Goal: Transaction & Acquisition: Purchase product/service

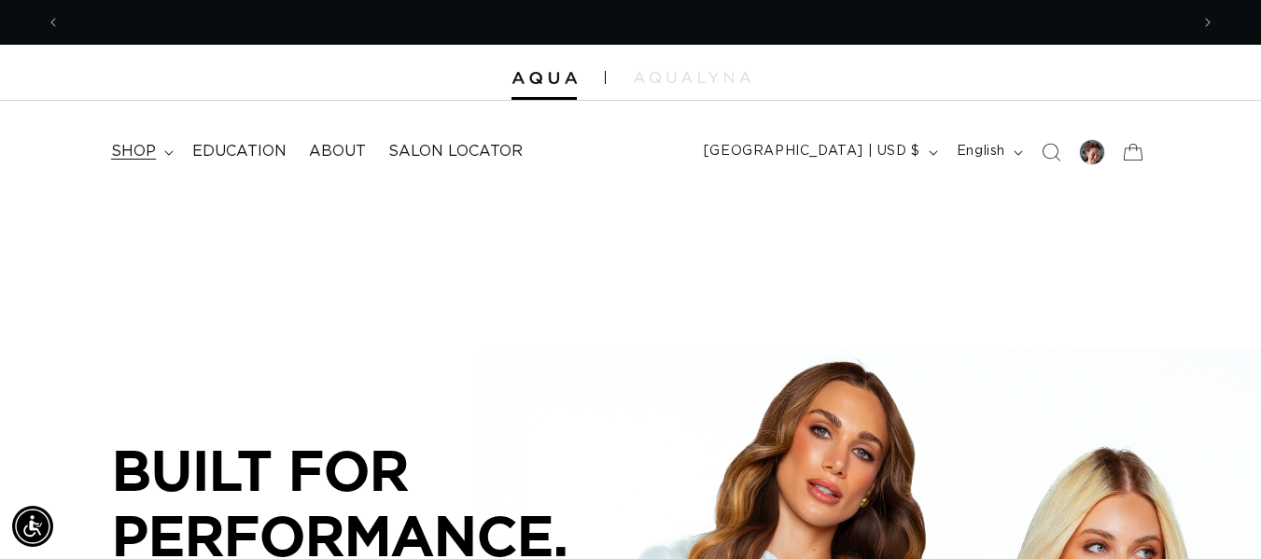
scroll to position [0, 2257]
click at [148, 142] on span "shop" at bounding box center [133, 152] width 45 height 20
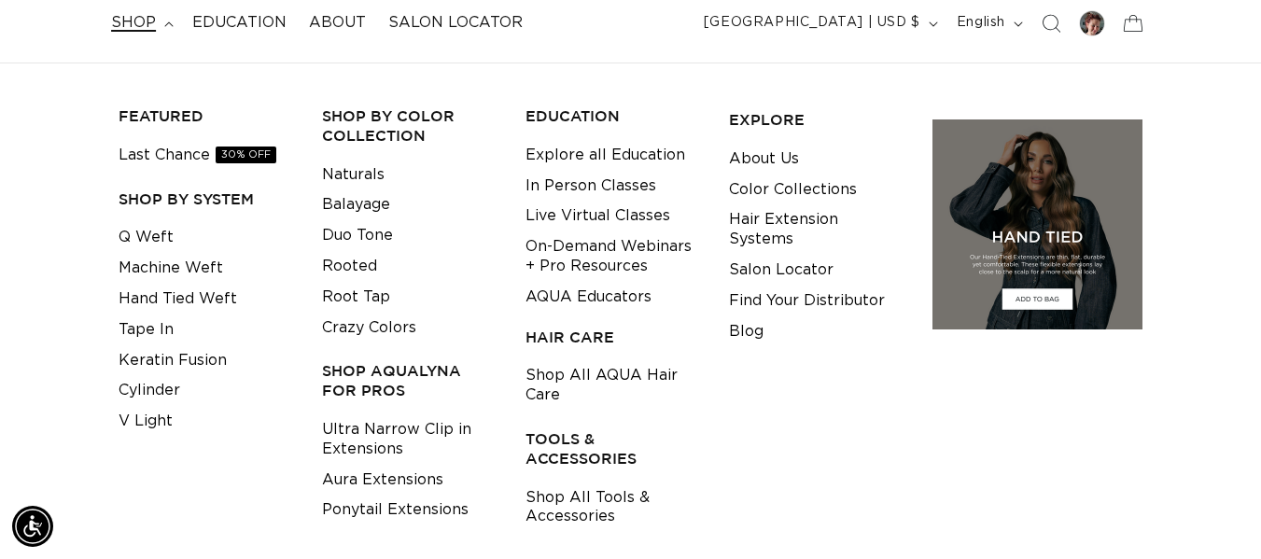
scroll to position [0, 1129]
click at [144, 329] on link "Tape In" at bounding box center [146, 330] width 55 height 31
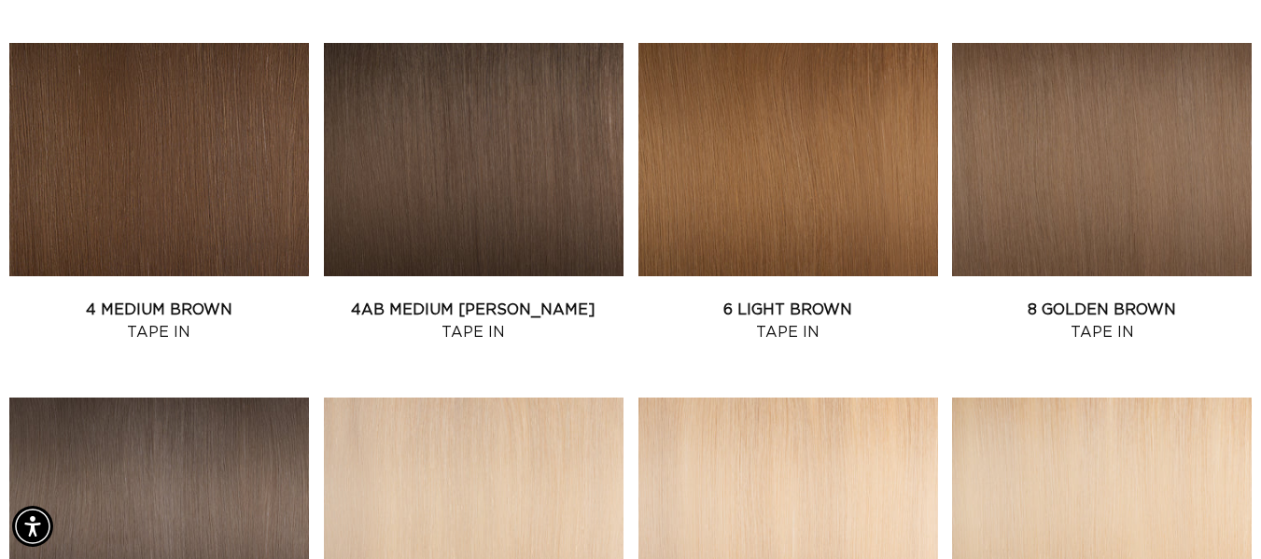
scroll to position [1056, 0]
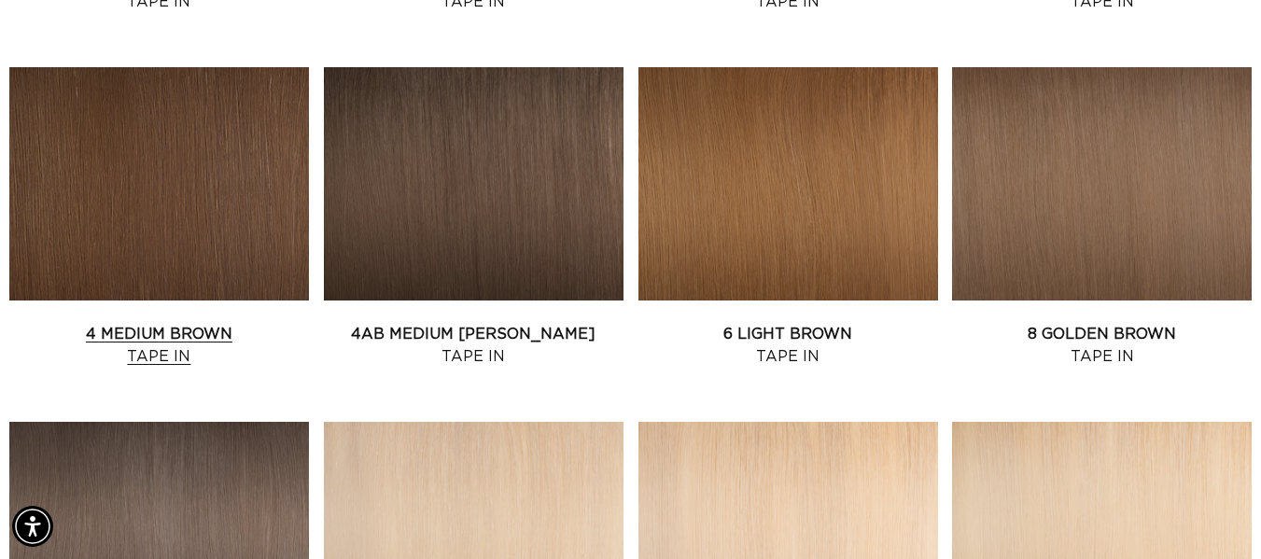
click at [141, 332] on link "4 Medium Brown Tape In" at bounding box center [159, 345] width 300 height 45
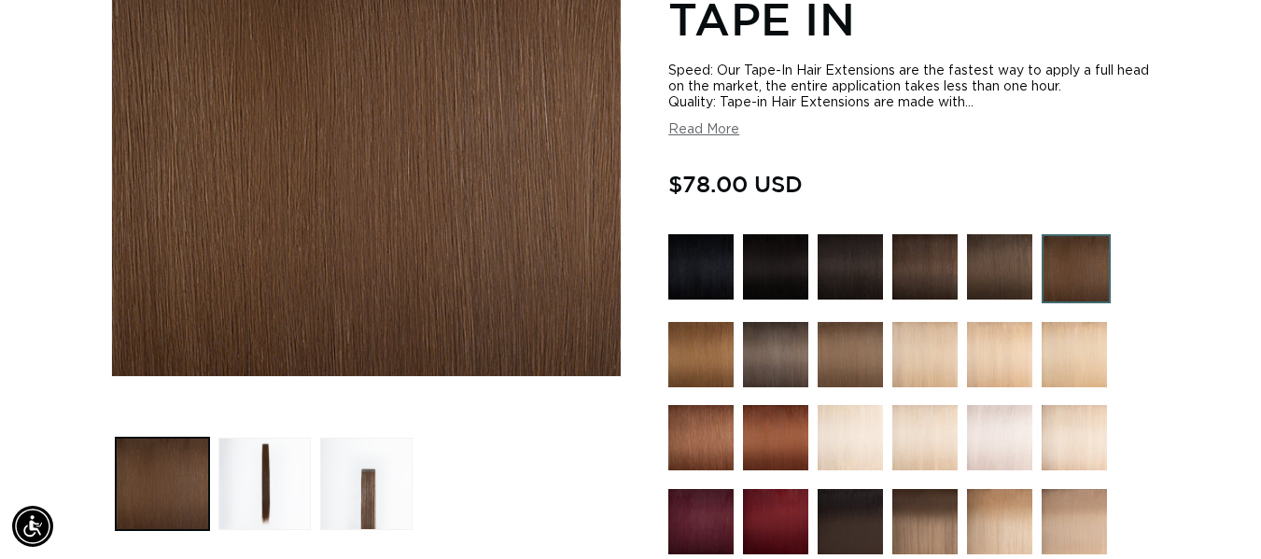
click at [698, 133] on button "Read More" at bounding box center [703, 130] width 71 height 16
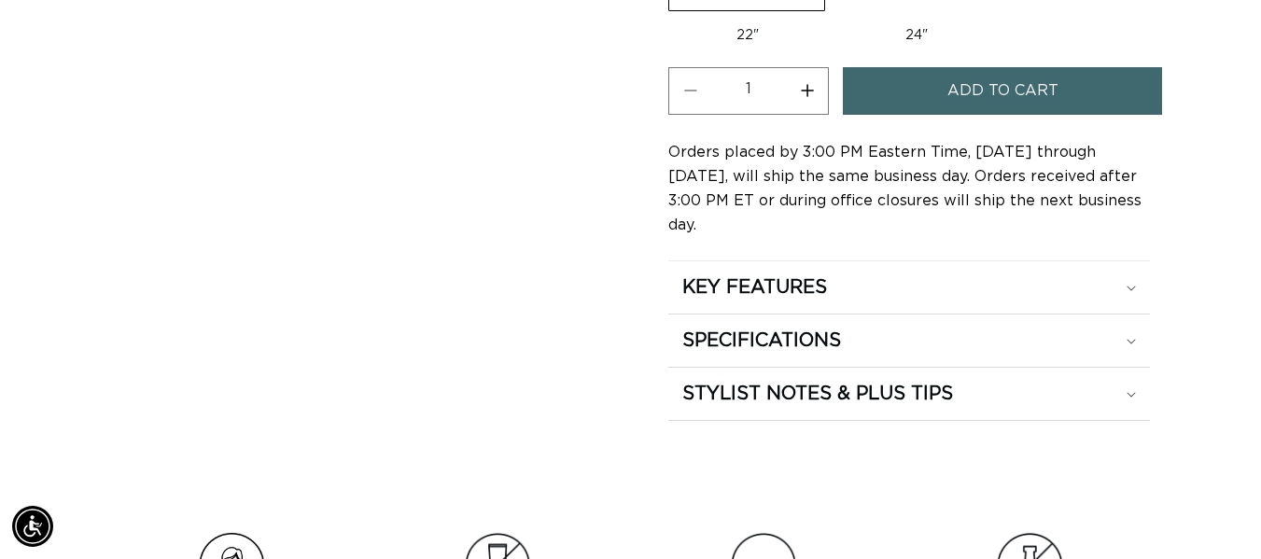
scroll to position [1770, 0]
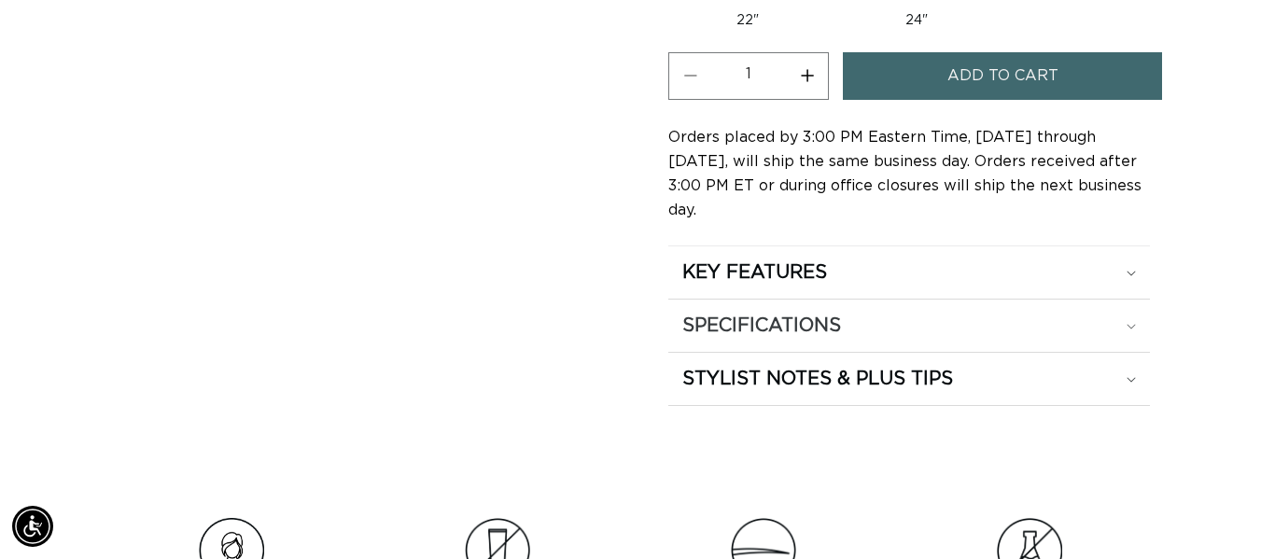
click at [1127, 324] on icon at bounding box center [1131, 327] width 9 height 6
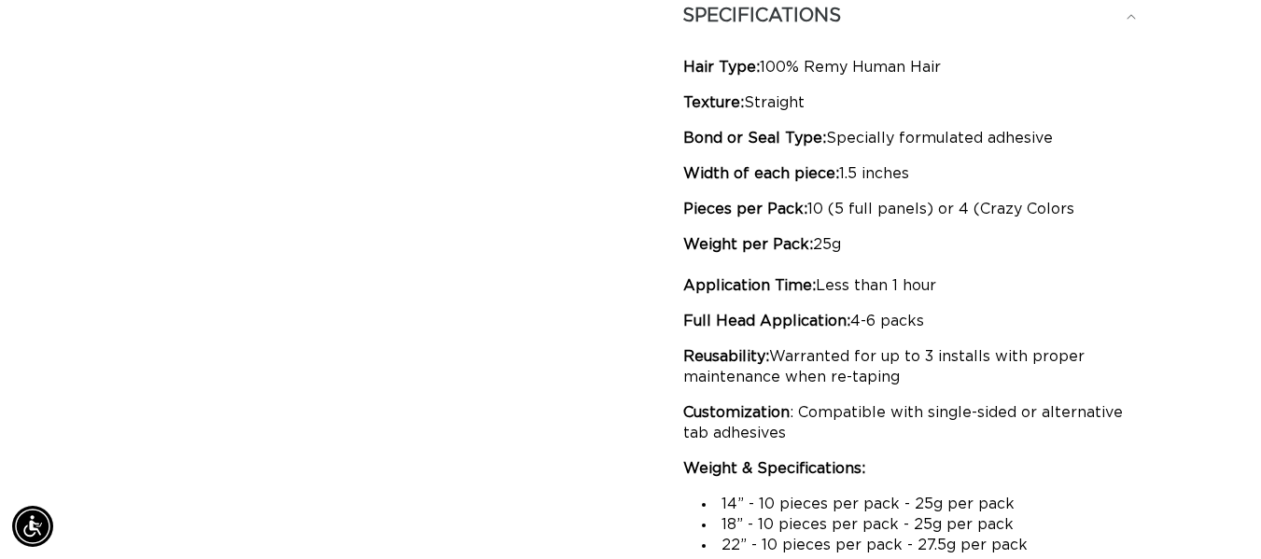
scroll to position [0, 0]
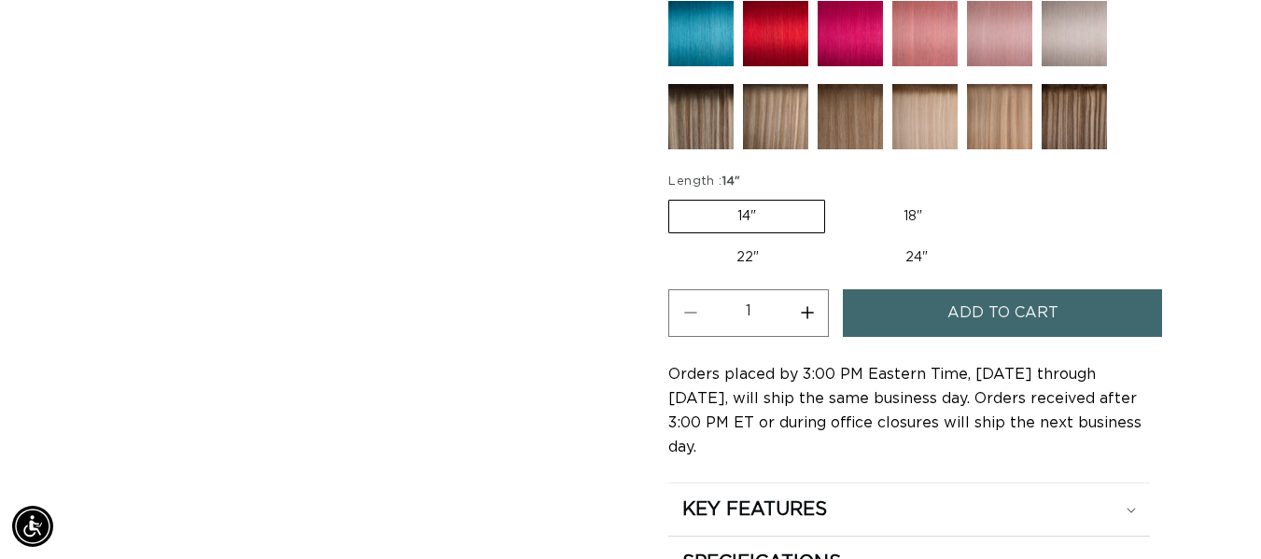
click at [726, 259] on label "22" Variant sold out or unavailable" at bounding box center [747, 258] width 159 height 32
click at [1000, 197] on input "22" Variant sold out or unavailable" at bounding box center [1000, 196] width 1 height 1
radio input "true"
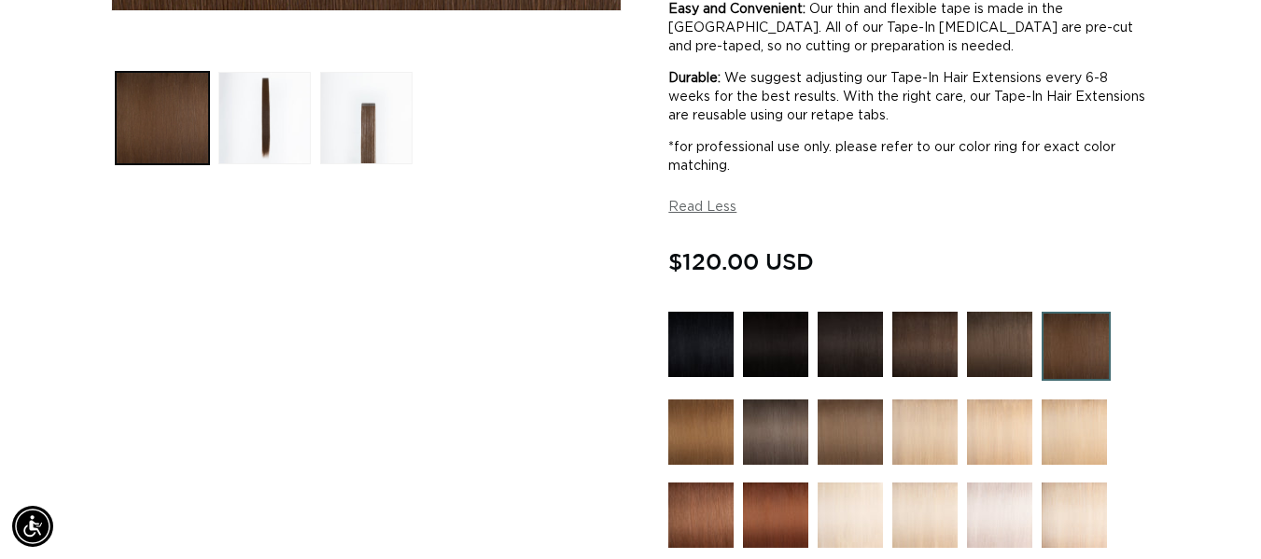
scroll to position [0, 2257]
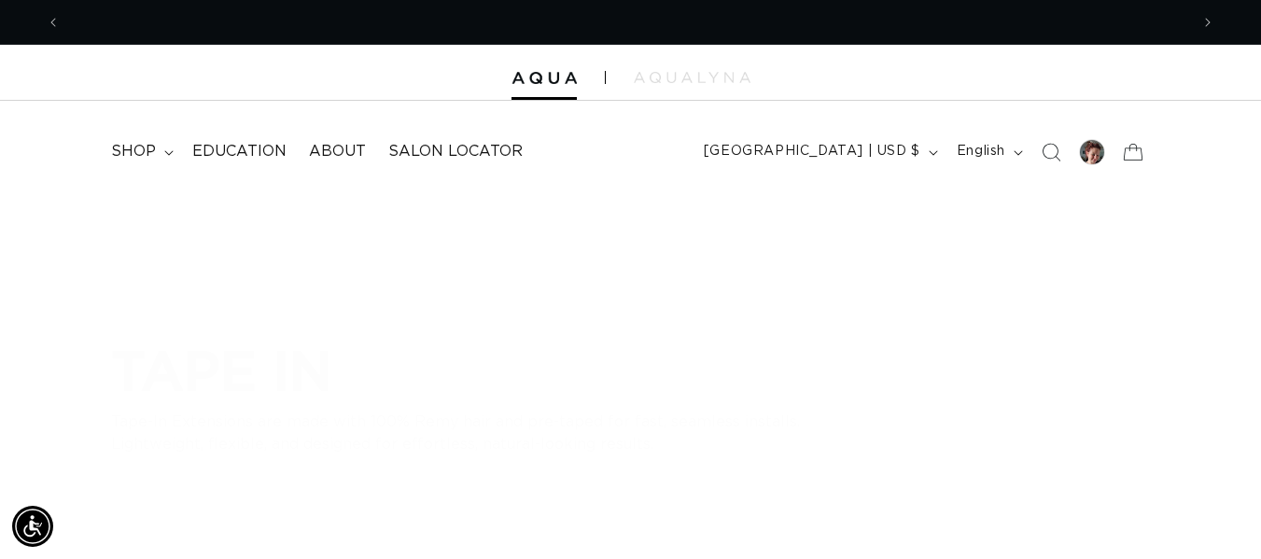
scroll to position [0, 1129]
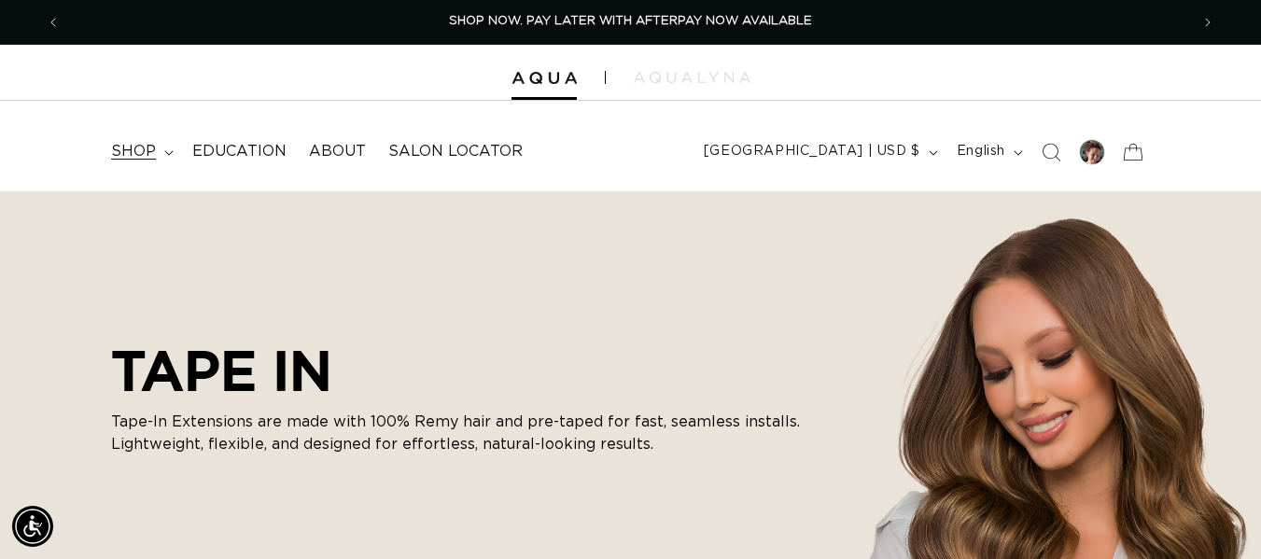
click at [152, 145] on span "shop" at bounding box center [133, 152] width 45 height 20
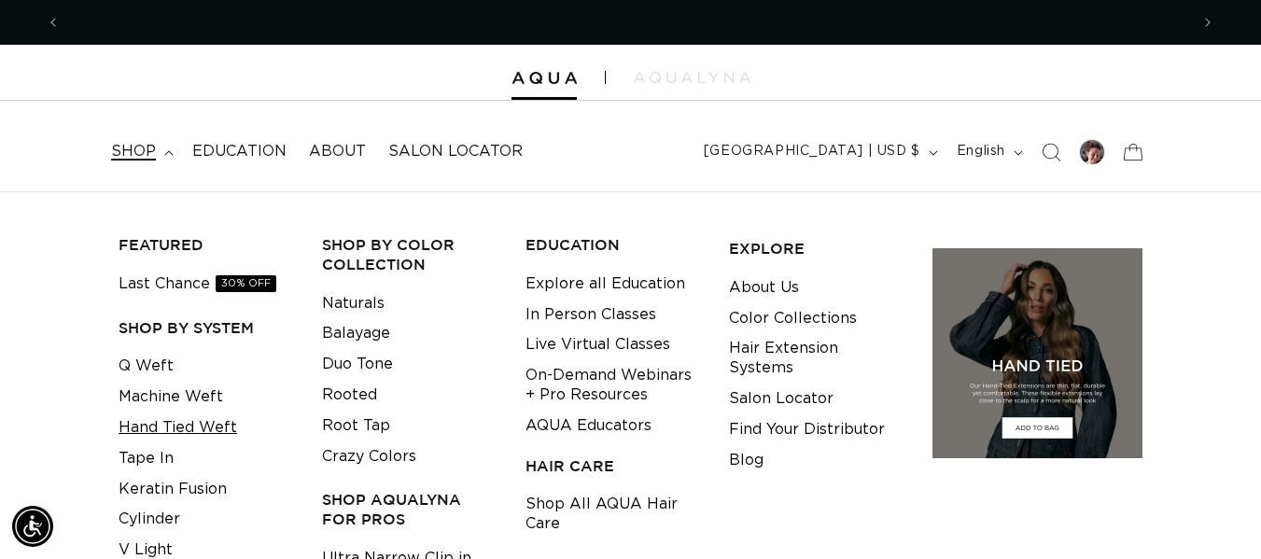
scroll to position [0, 2257]
click at [146, 366] on link "Q Weft" at bounding box center [146, 366] width 55 height 31
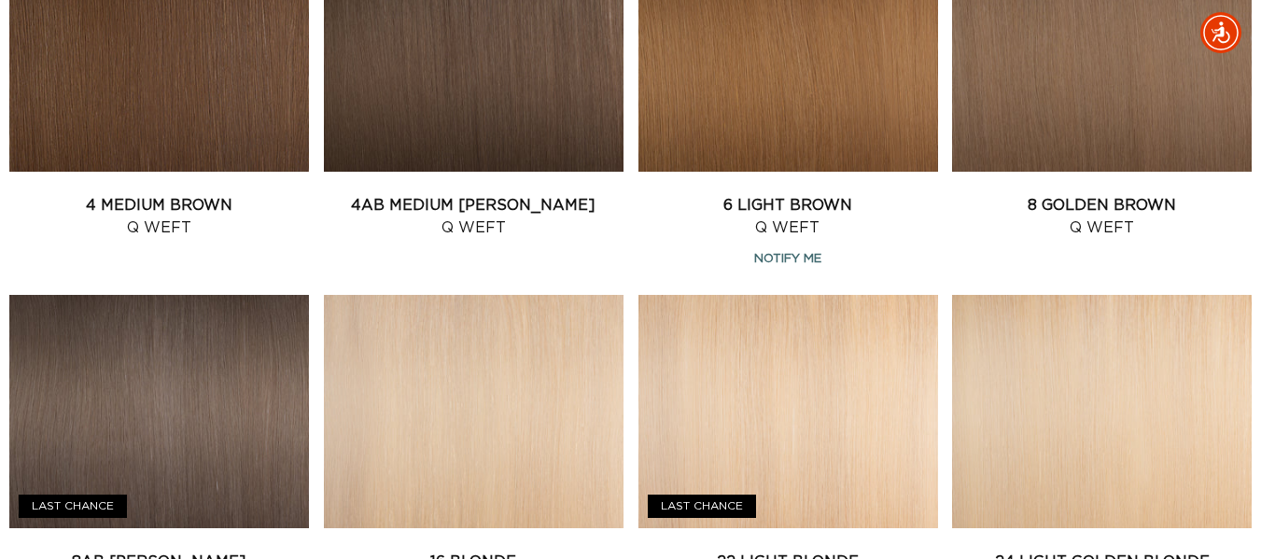
scroll to position [0, 1129]
click at [475, 203] on link "4AB Medium Ash Brown Q Weft" at bounding box center [474, 216] width 300 height 45
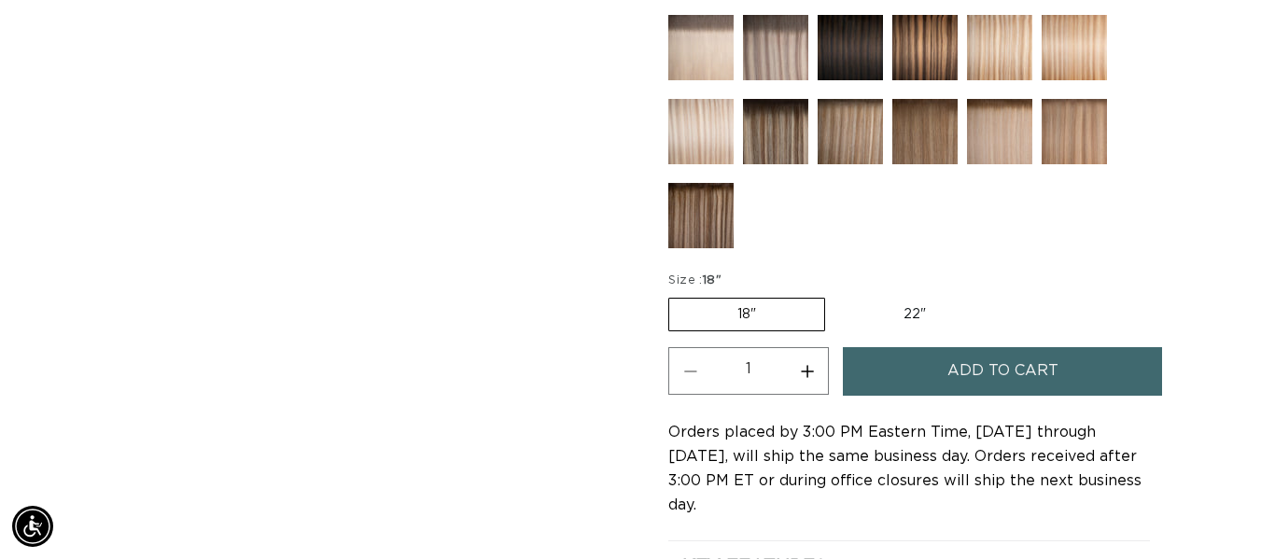
scroll to position [0, 1129]
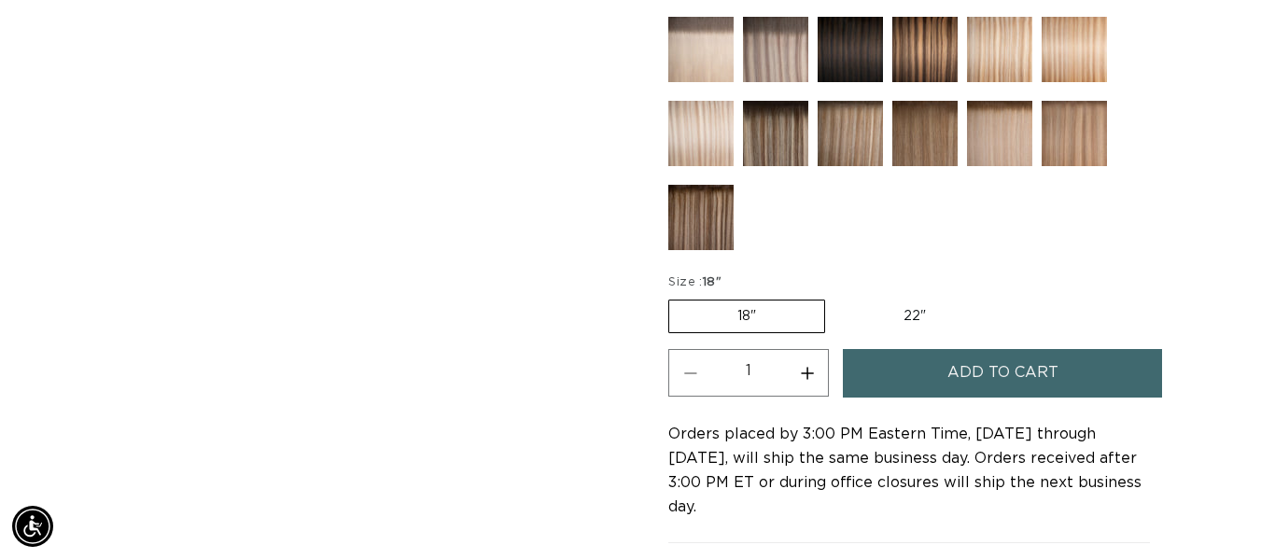
click at [933, 301] on label "22" Variant sold out or unavailable" at bounding box center [914, 317] width 159 height 32
click at [835, 296] on input "22" Variant sold out or unavailable" at bounding box center [835, 296] width 1 height 1
radio input "true"
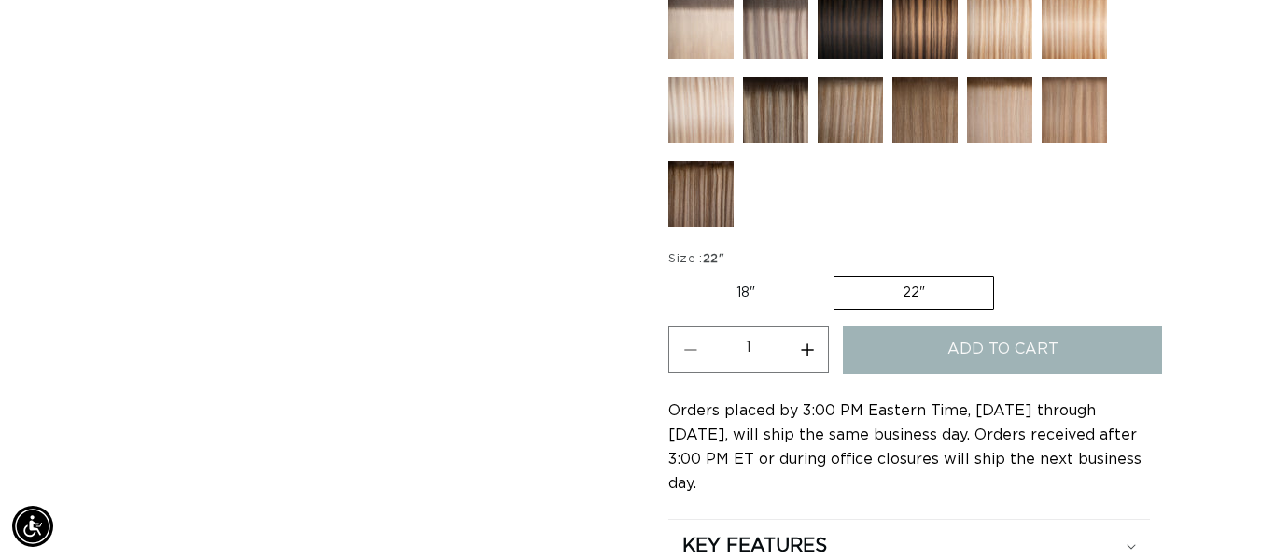
scroll to position [0, 0]
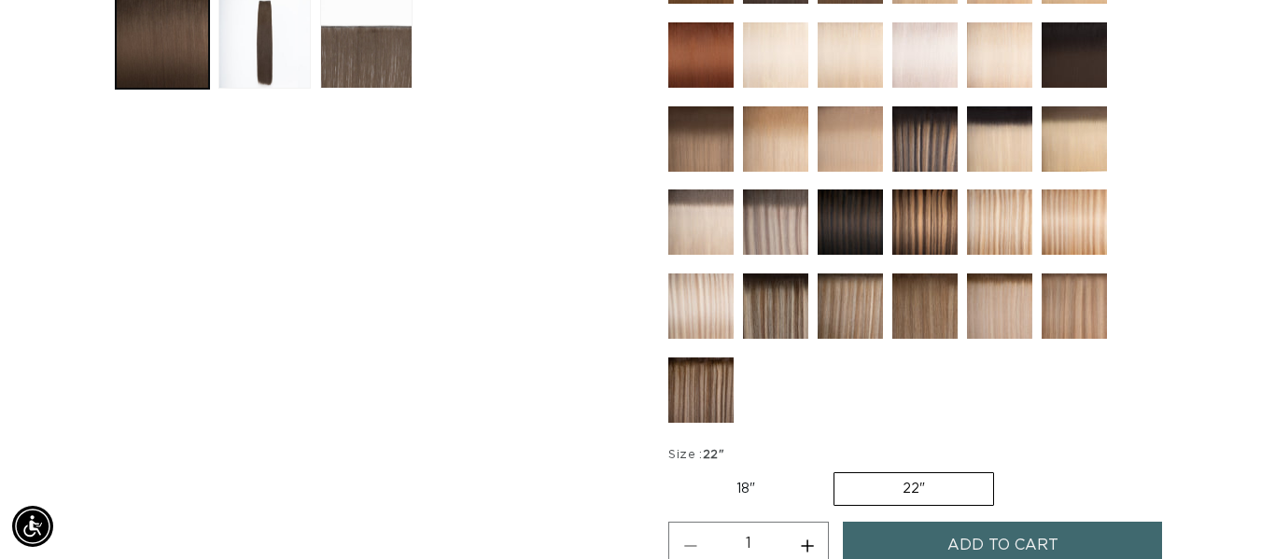
scroll to position [778, 0]
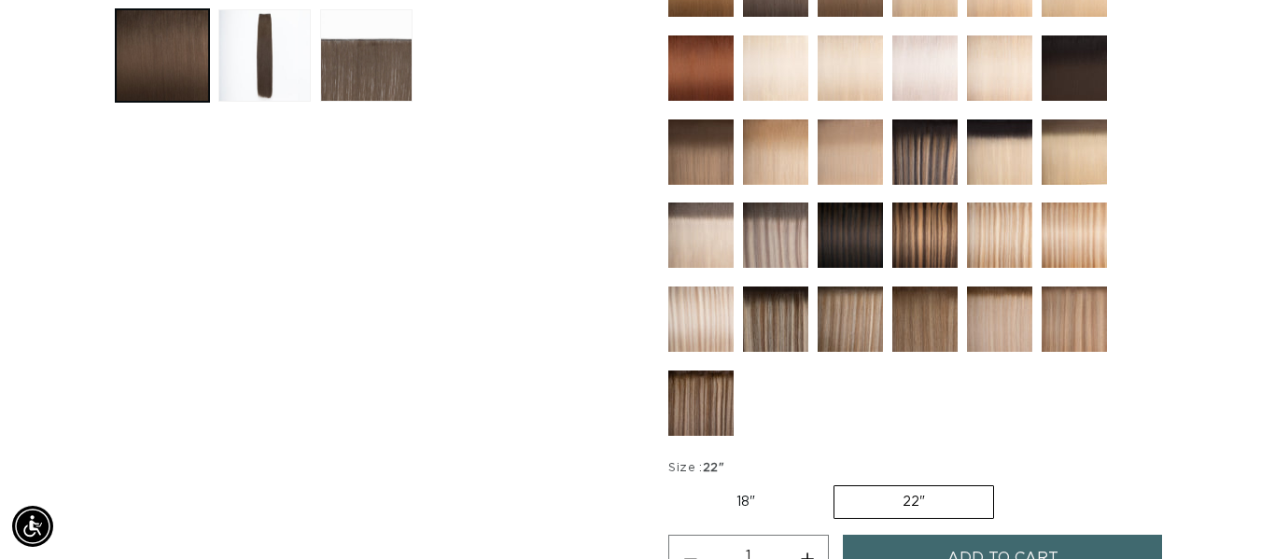
click at [688, 486] on label "18" Variant sold out or unavailable" at bounding box center [745, 502] width 155 height 32
click at [674, 482] on input "18" Variant sold out or unavailable" at bounding box center [673, 482] width 1 height 1
radio input "true"
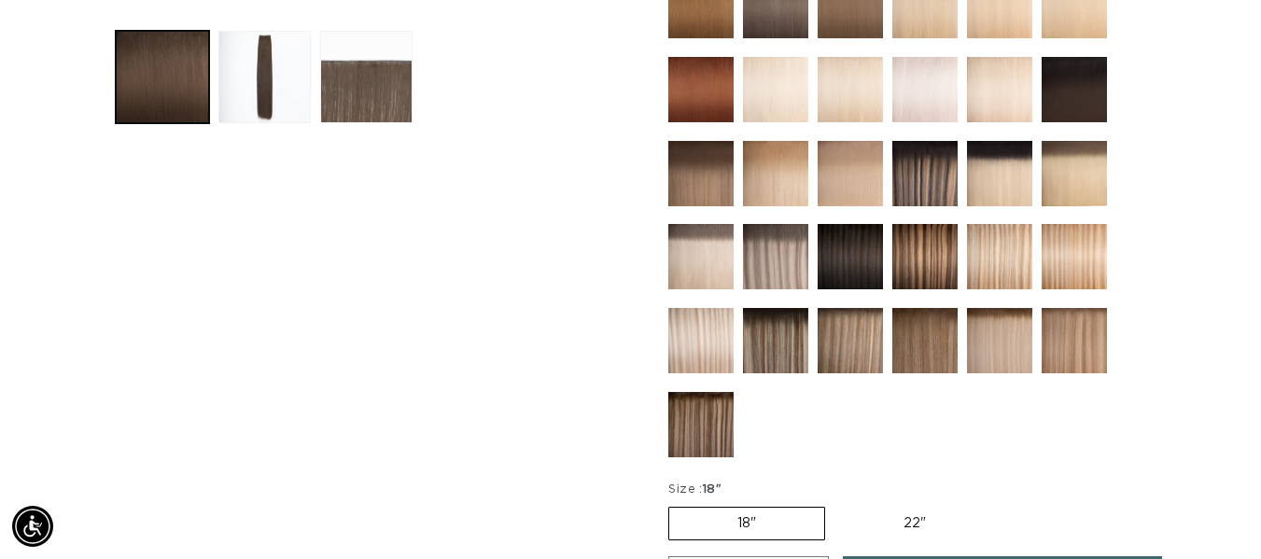
scroll to position [760, 0]
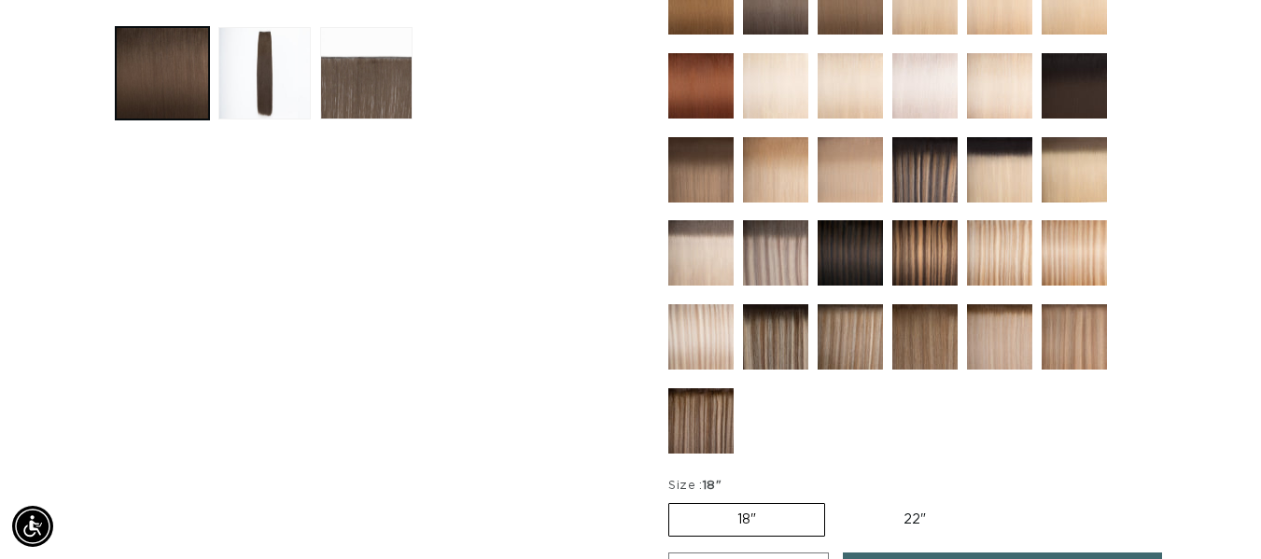
click at [862, 504] on label "22" Variant sold out or unavailable" at bounding box center [914, 520] width 159 height 32
click at [835, 499] on input "22" Variant sold out or unavailable" at bounding box center [835, 499] width 1 height 1
radio input "true"
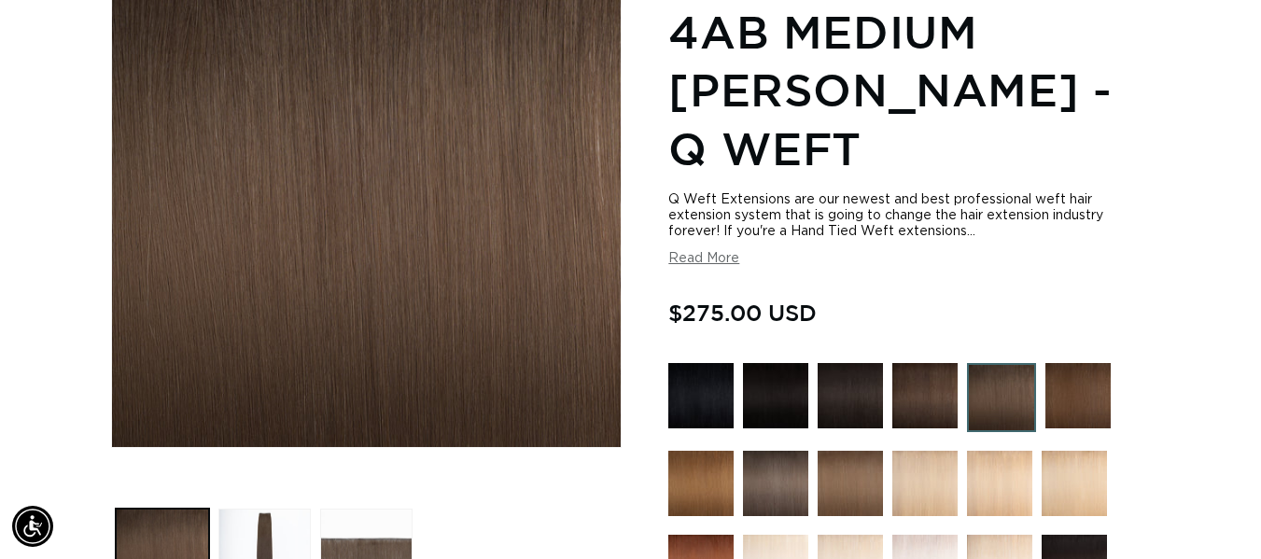
scroll to position [0, 2257]
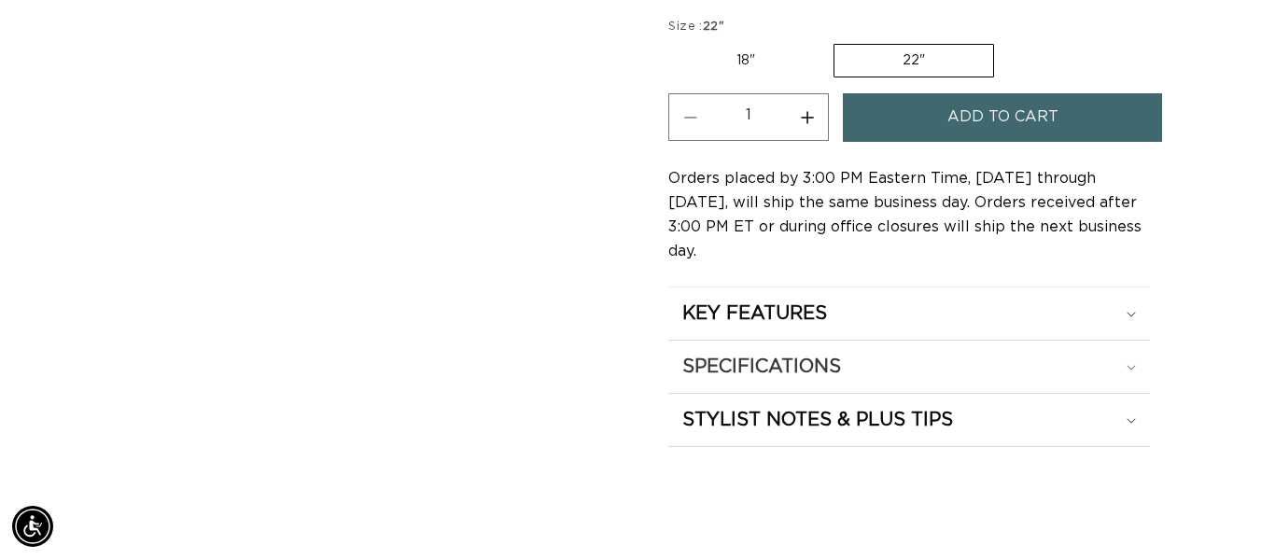
click at [710, 341] on summary "SPECIFICATIONS" at bounding box center [909, 367] width 482 height 52
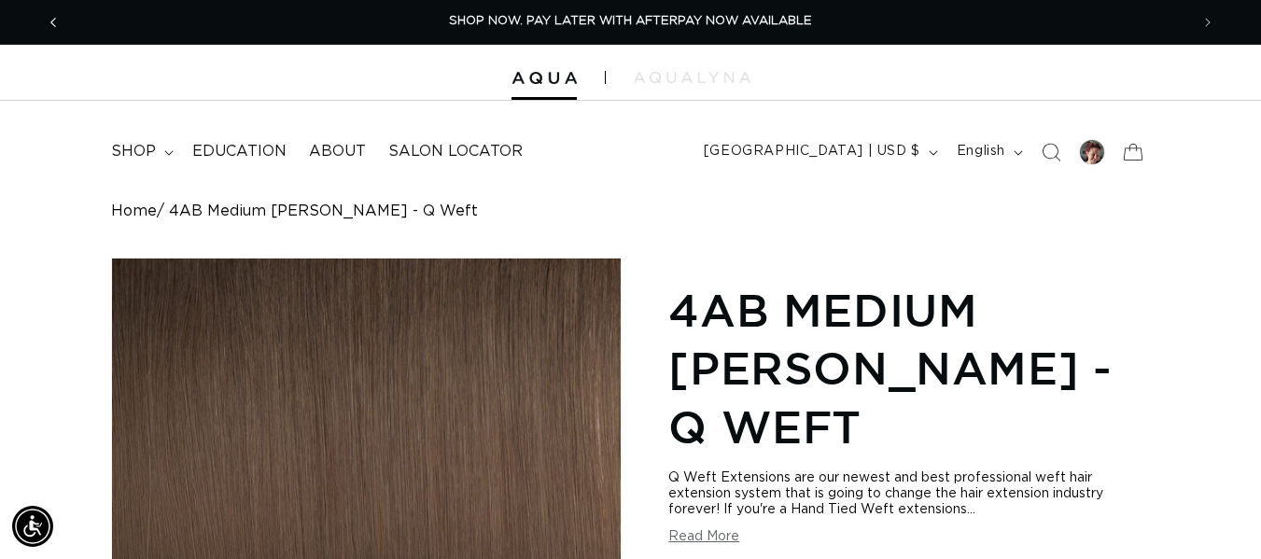
click at [49, 26] on span "Previous announcement" at bounding box center [53, 22] width 19 height 19
click at [135, 149] on span "shop" at bounding box center [133, 152] width 45 height 20
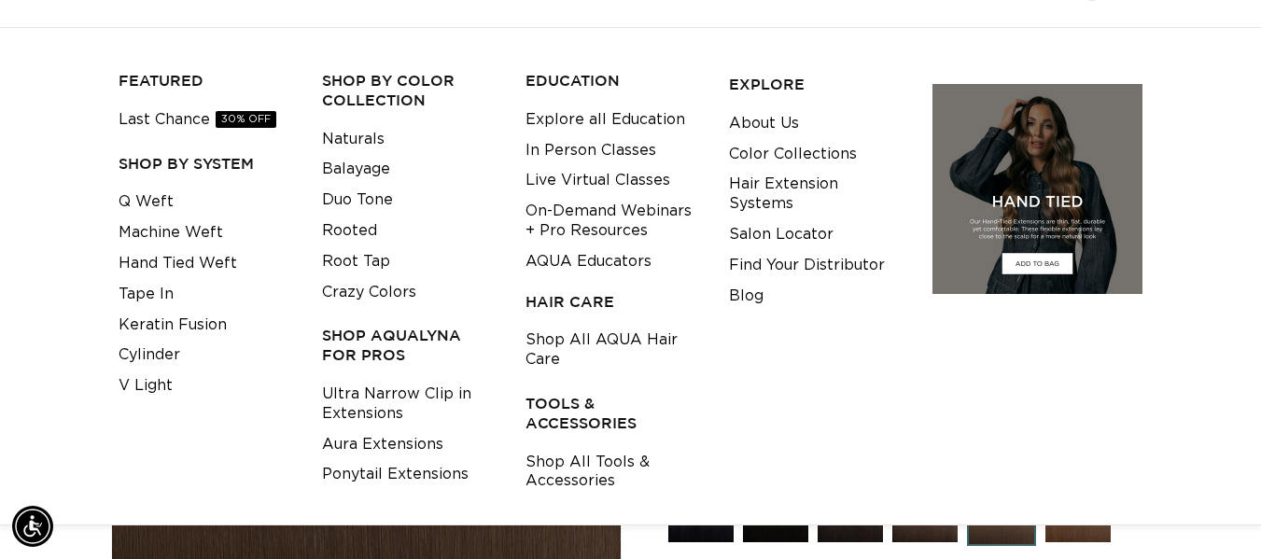
scroll to position [165, 0]
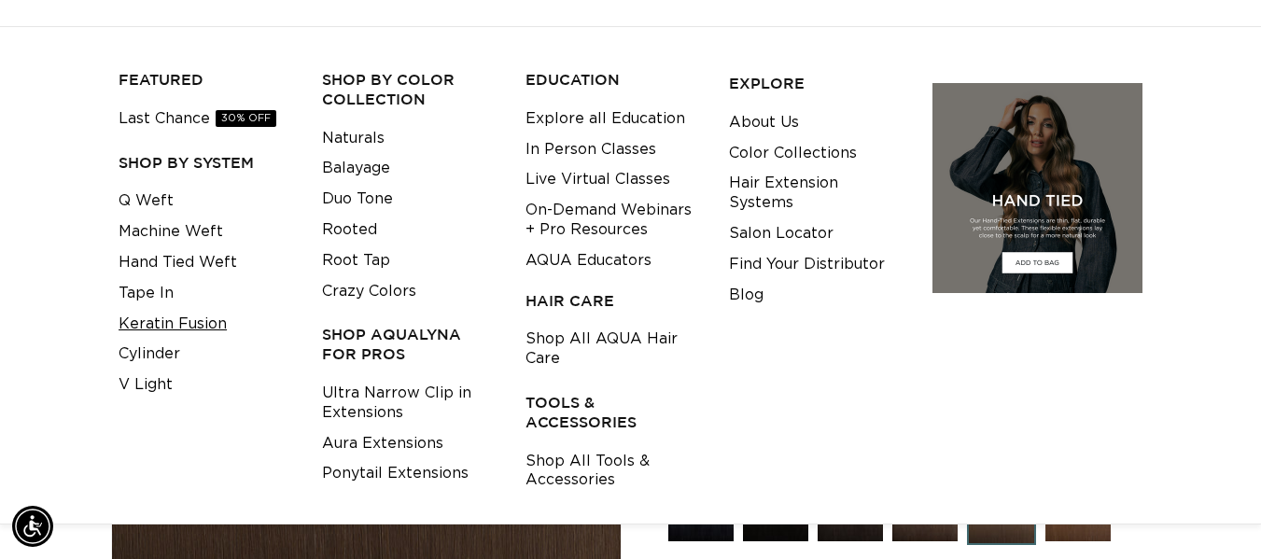
click at [142, 316] on link "Keratin Fusion" at bounding box center [173, 324] width 108 height 31
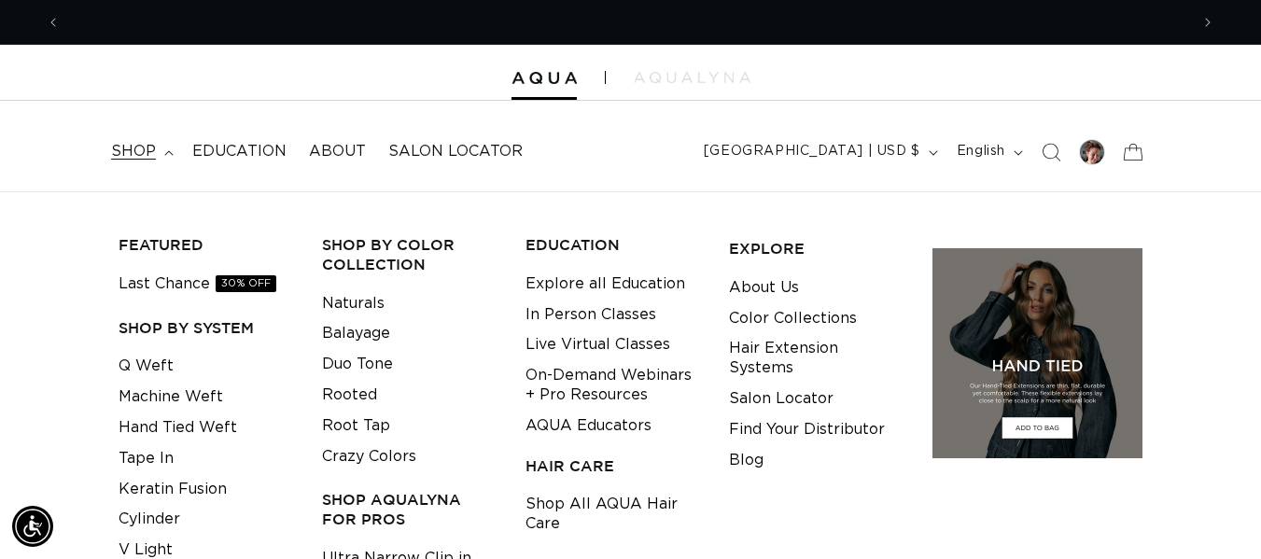
scroll to position [0, 2257]
